Goal: Information Seeking & Learning: Compare options

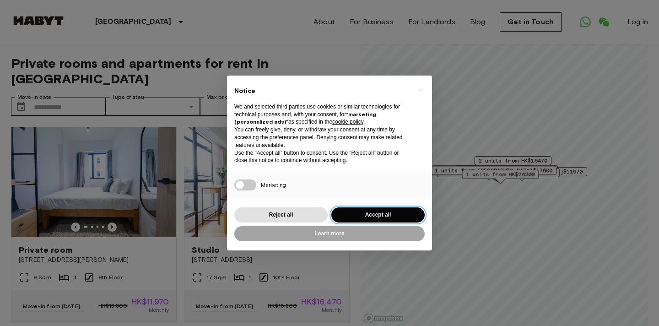
click at [373, 214] on button "Accept all" at bounding box center [377, 214] width 93 height 15
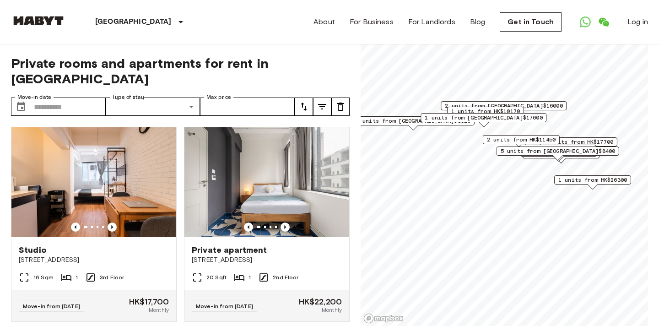
click at [487, 109] on span "1 units from HK$10170" at bounding box center [485, 111] width 69 height 8
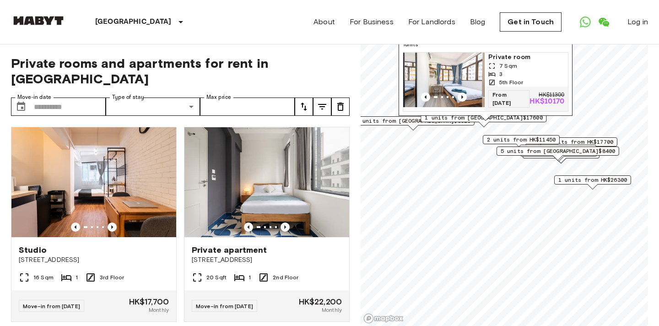
click at [429, 124] on span "1 units from HK$8520" at bounding box center [413, 121] width 114 height 8
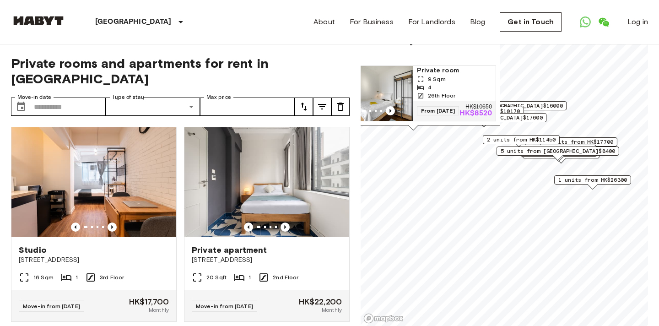
click at [390, 92] on img "Map marker" at bounding box center [372, 93] width 82 height 55
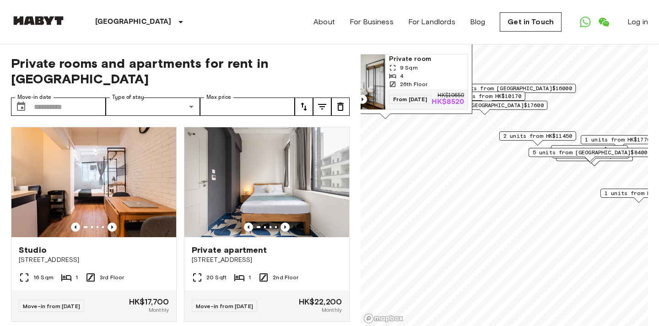
click at [500, 95] on span "1 units from HK$10170" at bounding box center [486, 96] width 69 height 8
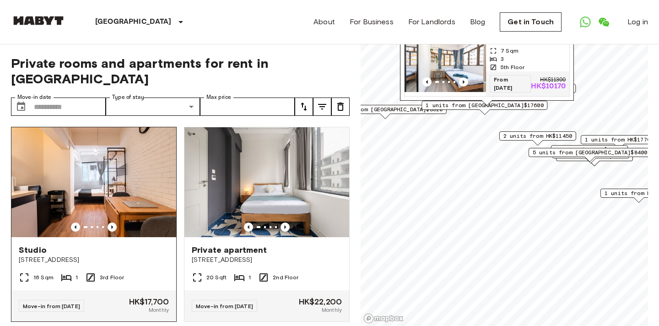
click at [150, 237] on div "Studio 158 Wellington Street" at bounding box center [93, 254] width 165 height 35
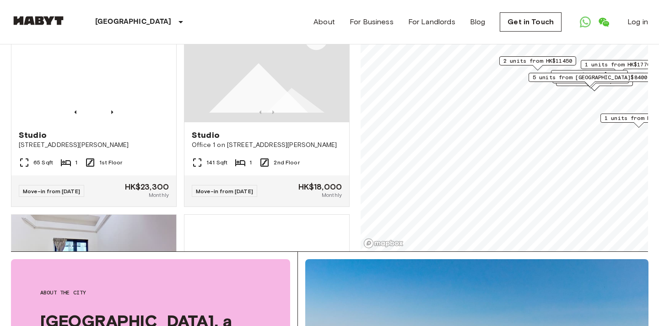
scroll to position [648, 0]
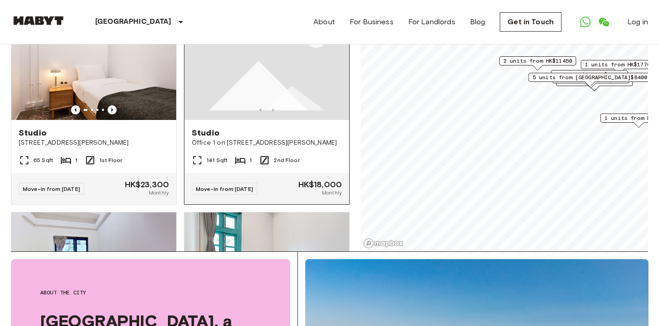
click at [316, 145] on div "Studio Office 1 on 2nd Floor, Leun Wai Commercial Building, Nos 93, 95 and 97 D…" at bounding box center [266, 137] width 165 height 35
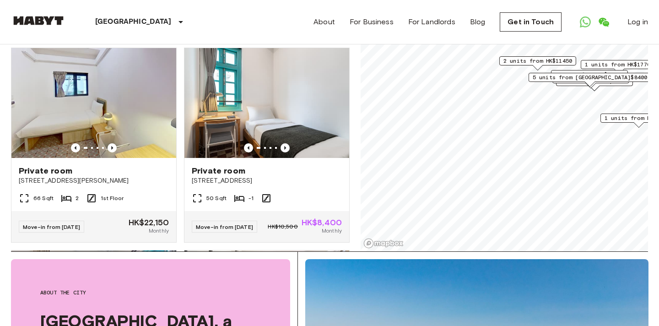
scroll to position [811, 0]
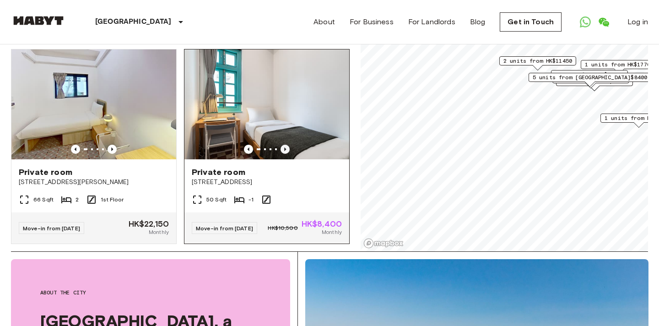
click at [285, 145] on icon "Previous image" at bounding box center [284, 149] width 9 height 9
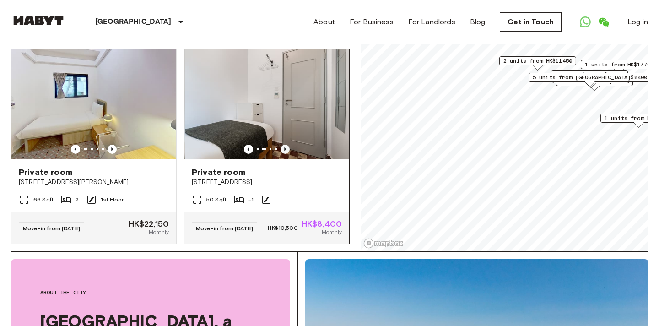
click at [285, 145] on icon "Previous image" at bounding box center [284, 149] width 9 height 9
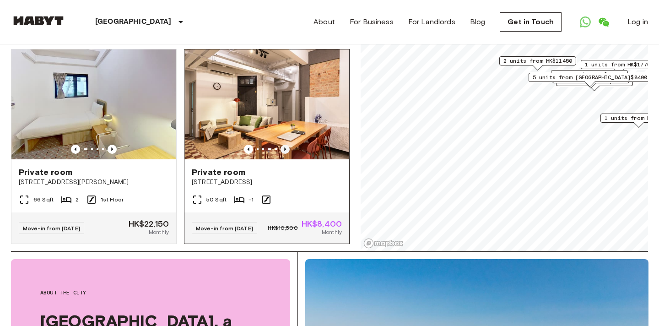
click at [285, 145] on icon "Previous image" at bounding box center [284, 149] width 9 height 9
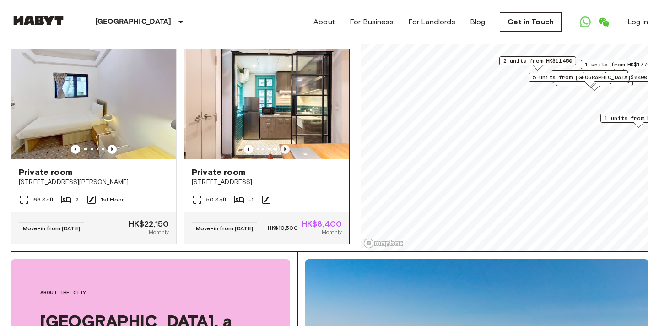
click at [285, 145] on icon "Previous image" at bounding box center [284, 149] width 9 height 9
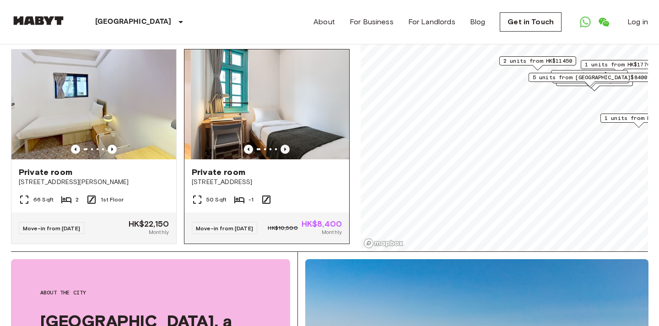
click at [285, 145] on icon "Previous image" at bounding box center [284, 149] width 9 height 9
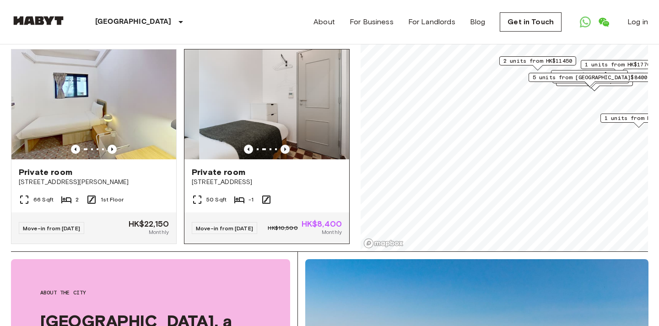
click at [285, 145] on icon "Previous image" at bounding box center [284, 149] width 9 height 9
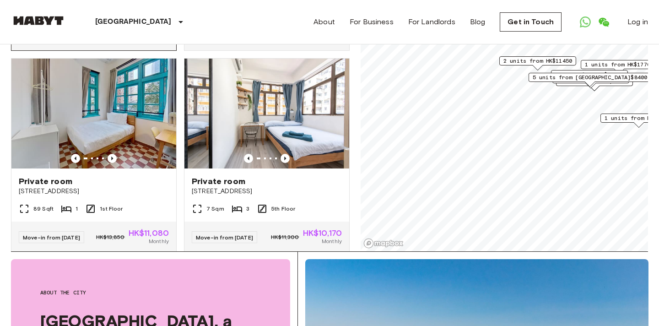
scroll to position [1005, 0]
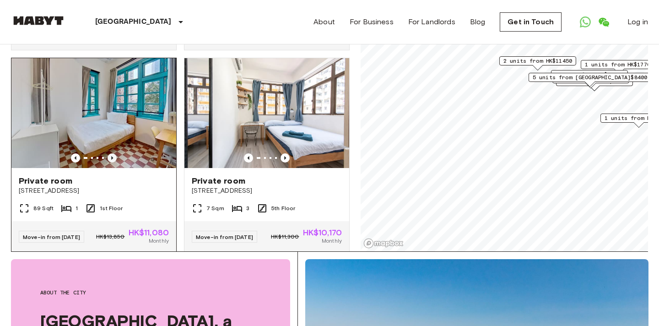
click at [113, 155] on icon "Previous image" at bounding box center [111, 157] width 9 height 9
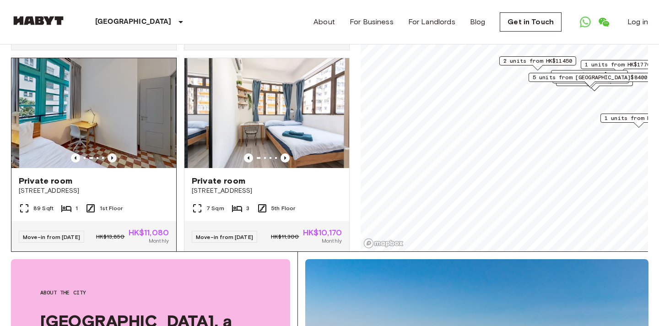
click at [113, 155] on icon "Previous image" at bounding box center [111, 157] width 9 height 9
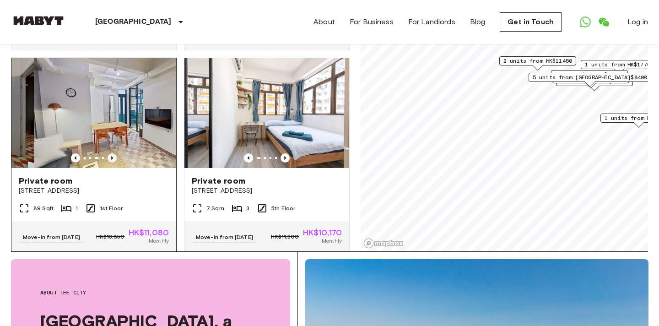
click at [113, 155] on icon "Previous image" at bounding box center [111, 157] width 9 height 9
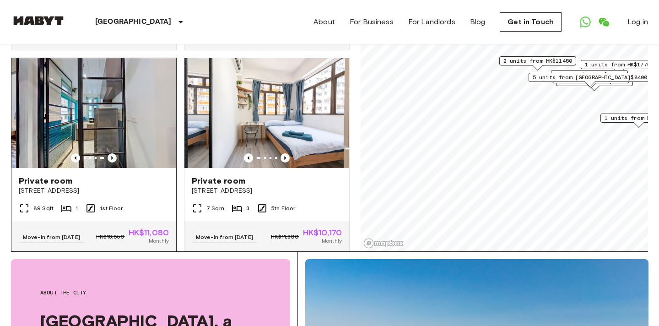
click at [113, 155] on icon "Previous image" at bounding box center [111, 157] width 9 height 9
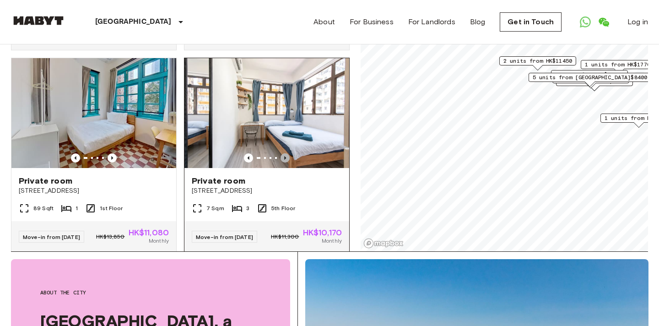
click at [285, 153] on icon "Previous image" at bounding box center [284, 157] width 9 height 9
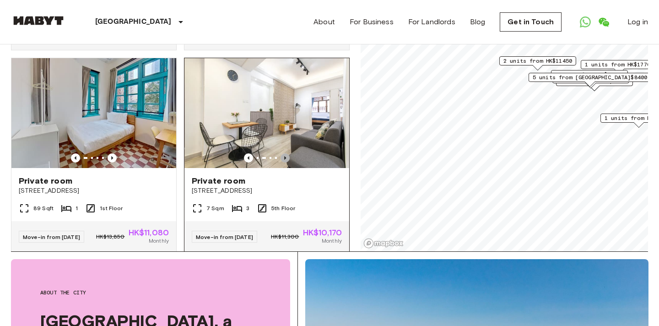
click at [285, 153] on icon "Previous image" at bounding box center [284, 157] width 9 height 9
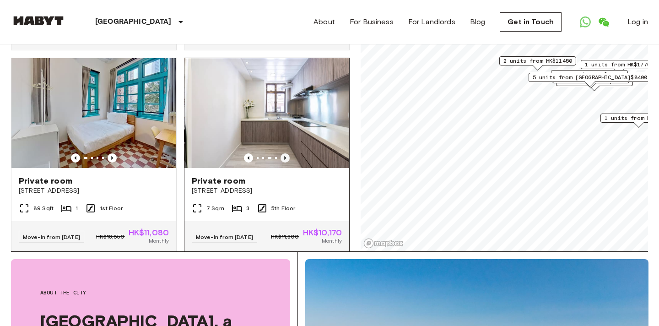
click at [285, 153] on icon "Previous image" at bounding box center [284, 157] width 9 height 9
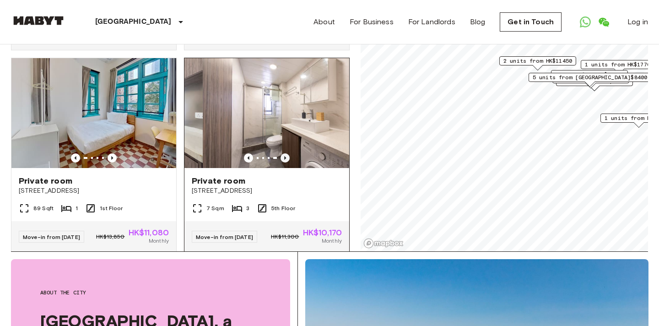
click at [285, 153] on icon "Previous image" at bounding box center [284, 157] width 9 height 9
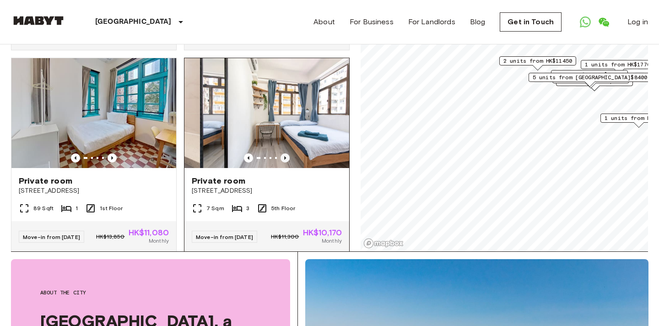
click at [285, 153] on icon "Previous image" at bounding box center [284, 157] width 9 height 9
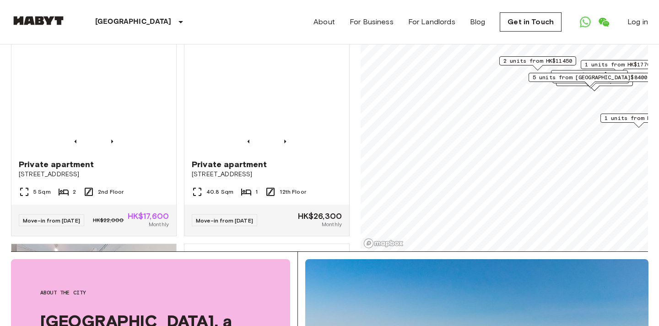
scroll to position [1427, 0]
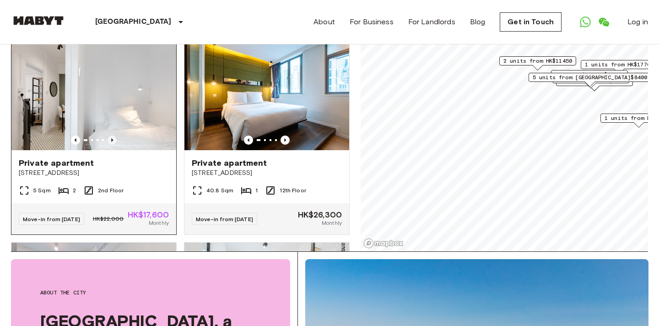
click at [113, 145] on icon "Previous image" at bounding box center [111, 139] width 9 height 9
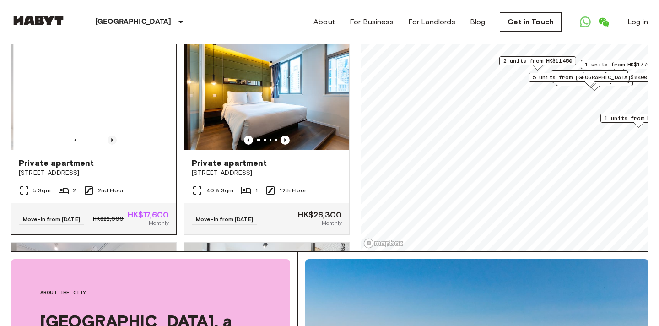
click at [113, 145] on icon "Previous image" at bounding box center [111, 139] width 9 height 9
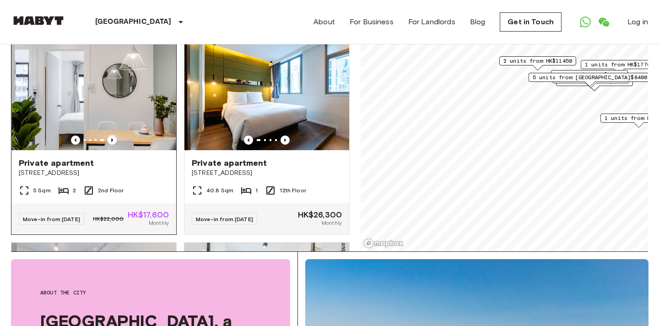
click at [139, 168] on div "Private apartment" at bounding box center [94, 162] width 150 height 11
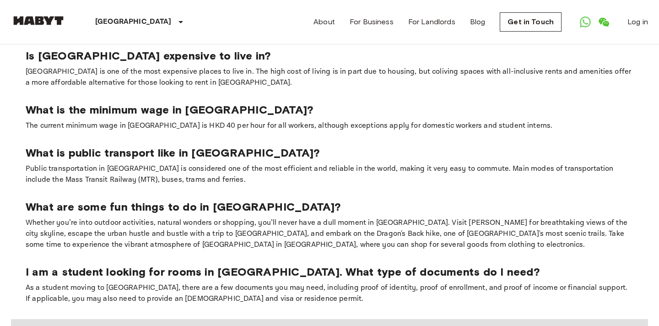
scroll to position [703, 0]
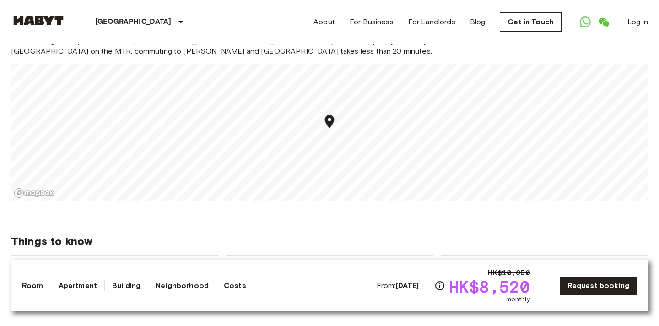
scroll to position [833, 0]
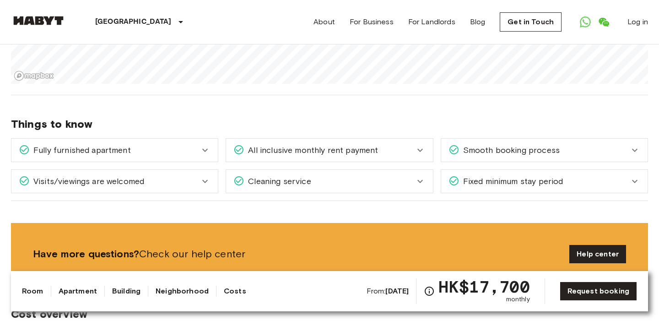
scroll to position [977, 0]
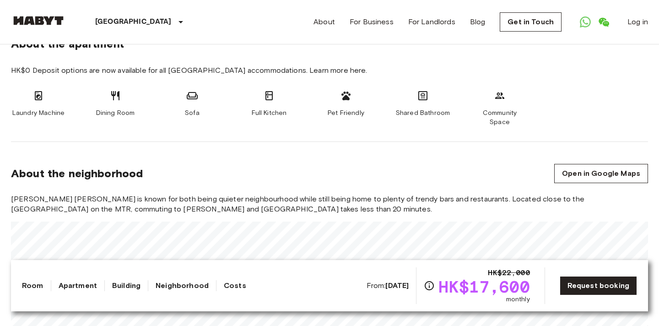
scroll to position [347, 0]
